Goal: Check status

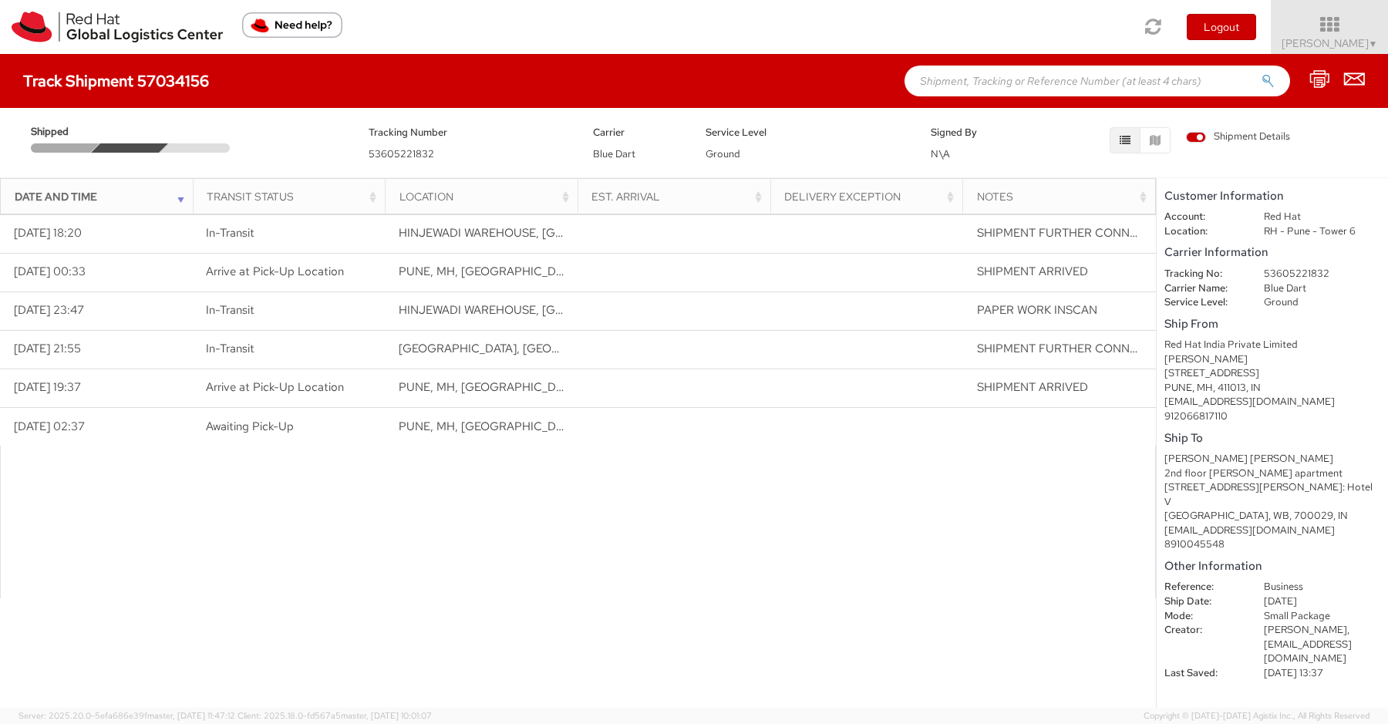
click at [412, 515] on div at bounding box center [578, 522] width 1156 height 153
click at [887, 455] on div at bounding box center [578, 522] width 1156 height 153
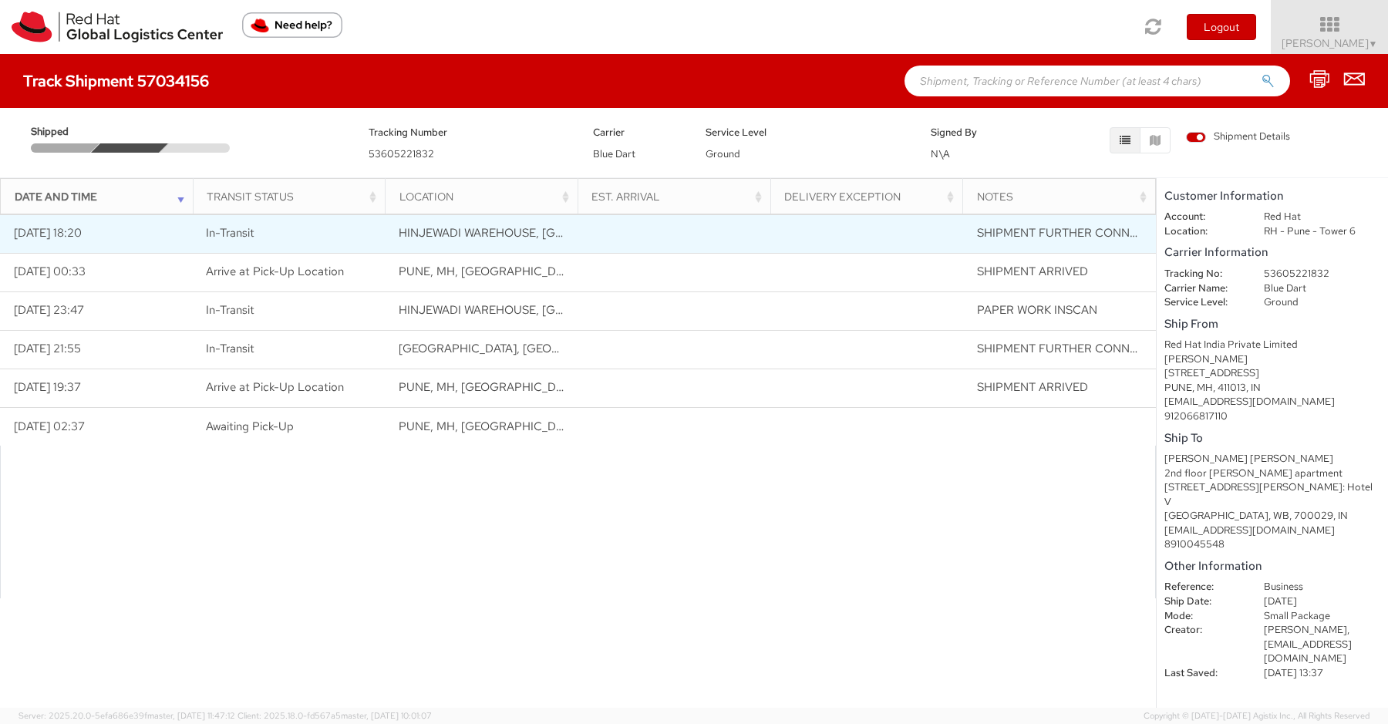
click at [110, 231] on td "[DATE] 18:20" at bounding box center [96, 233] width 193 height 39
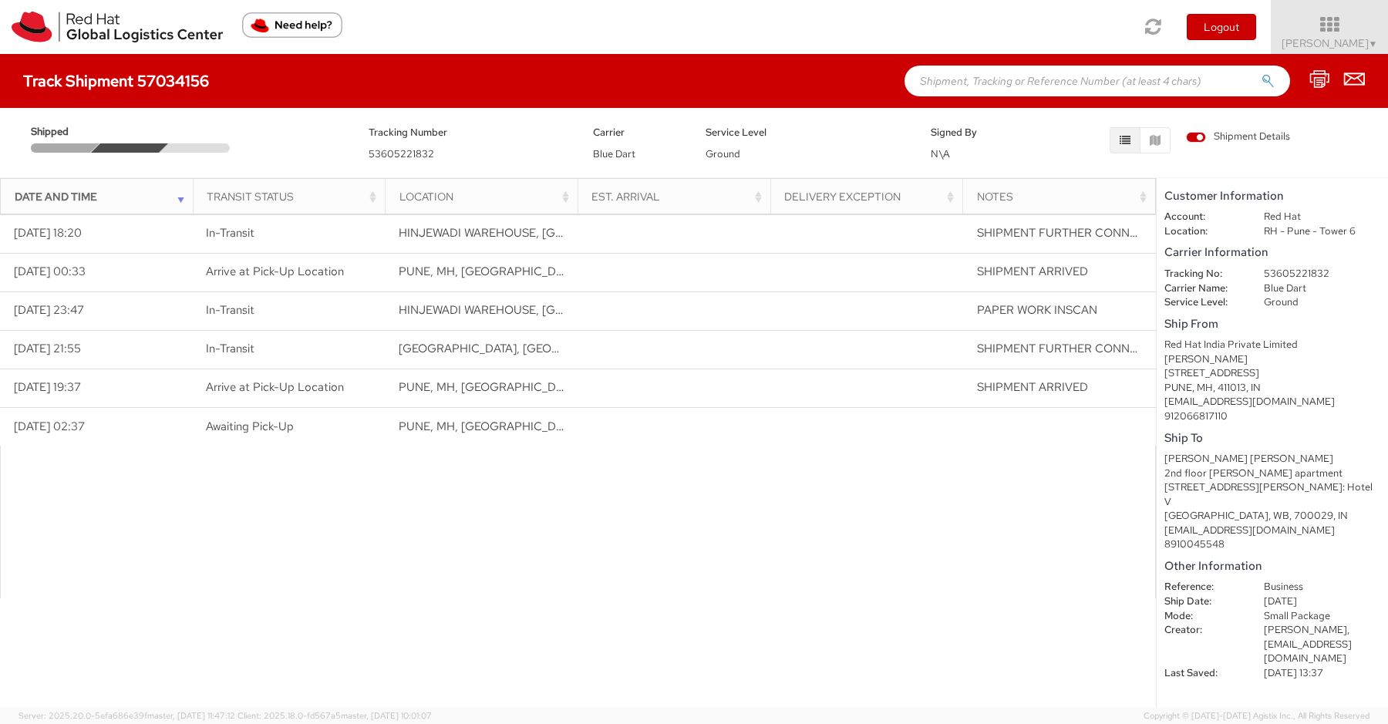
click at [397, 153] on span "53605221832" at bounding box center [402, 153] width 66 height 13
copy span "53605221832"
click at [887, 480] on div at bounding box center [578, 522] width 1156 height 153
